Goal: Navigation & Orientation: Find specific page/section

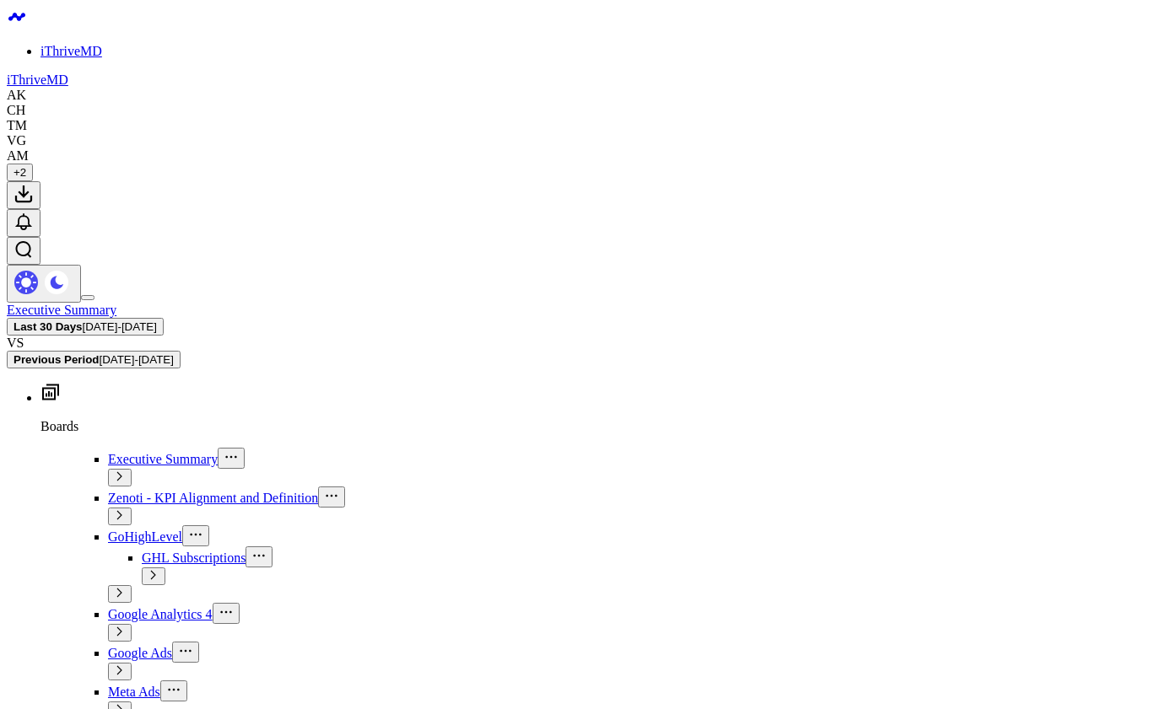
click at [108, 491] on span "Zenoti - KPI Alignment and Definition" at bounding box center [213, 498] width 210 height 14
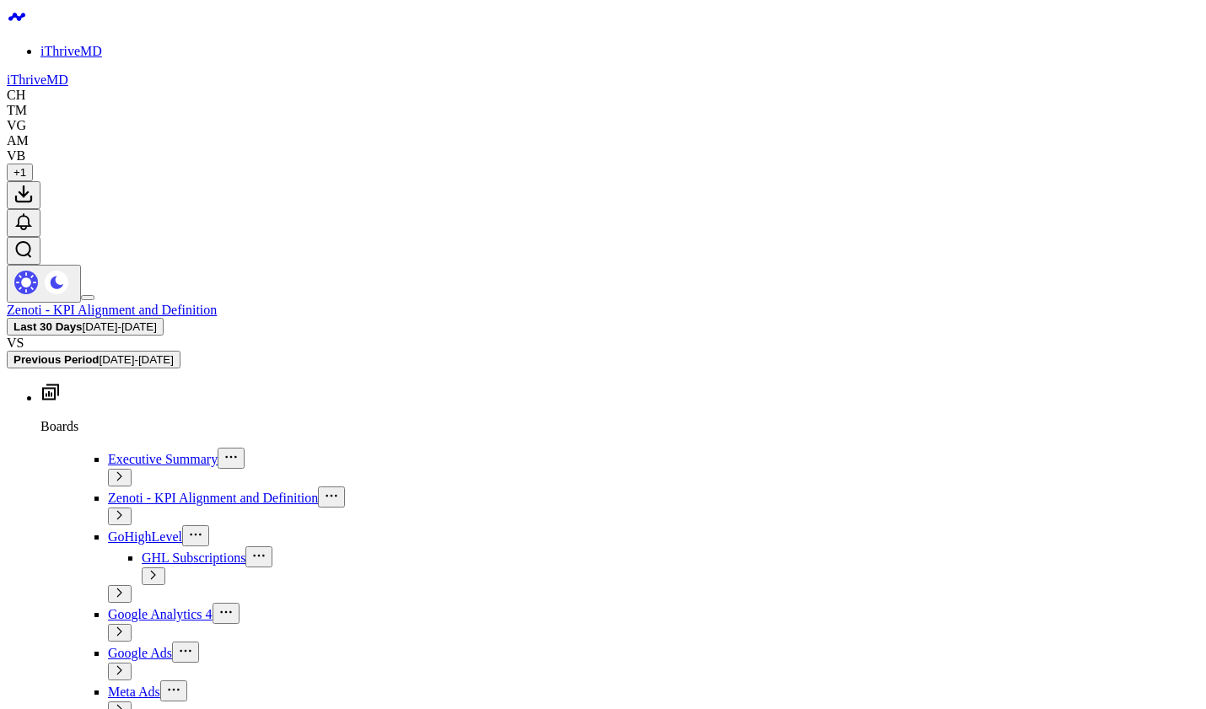
click at [40, 382] on icon at bounding box center [50, 392] width 20 height 20
click at [108, 530] on span "GoHighLevel" at bounding box center [145, 537] width 74 height 14
